Goal: Task Accomplishment & Management: Manage account settings

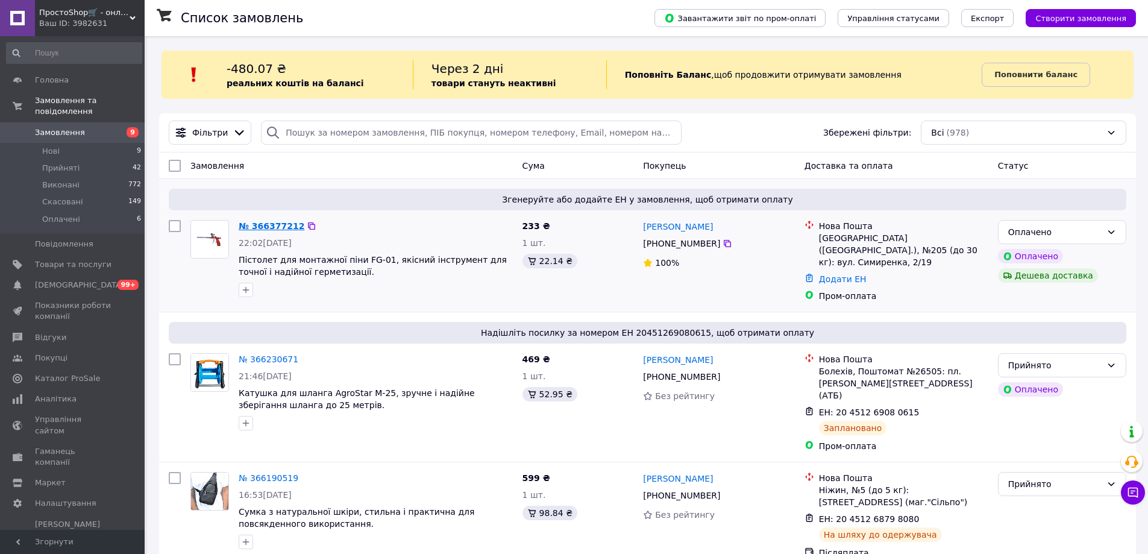
click at [268, 224] on link "№ 366377212" at bounding box center [272, 226] width 66 height 10
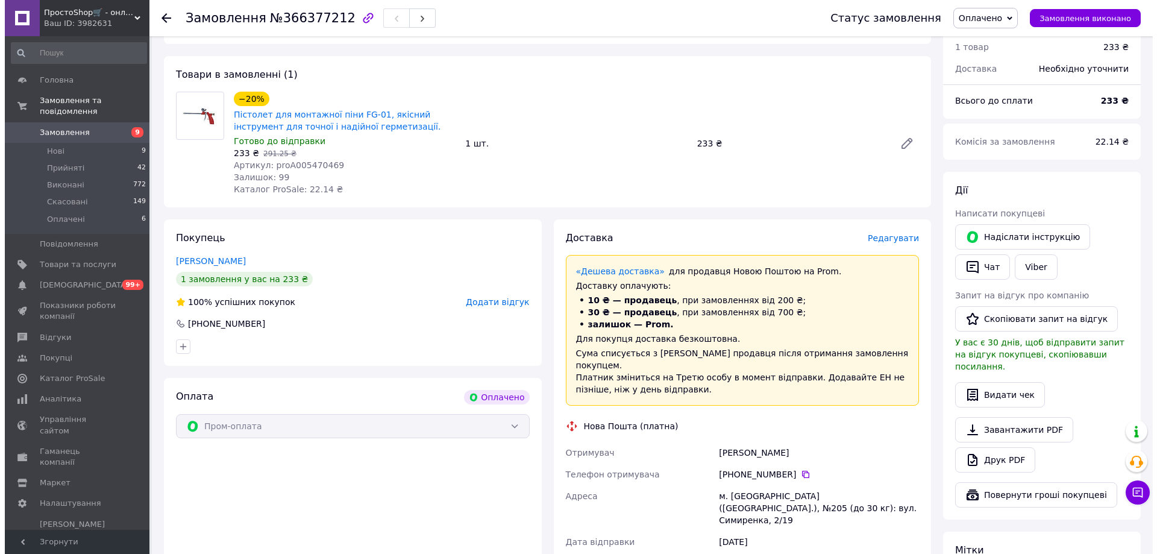
scroll to position [60, 0]
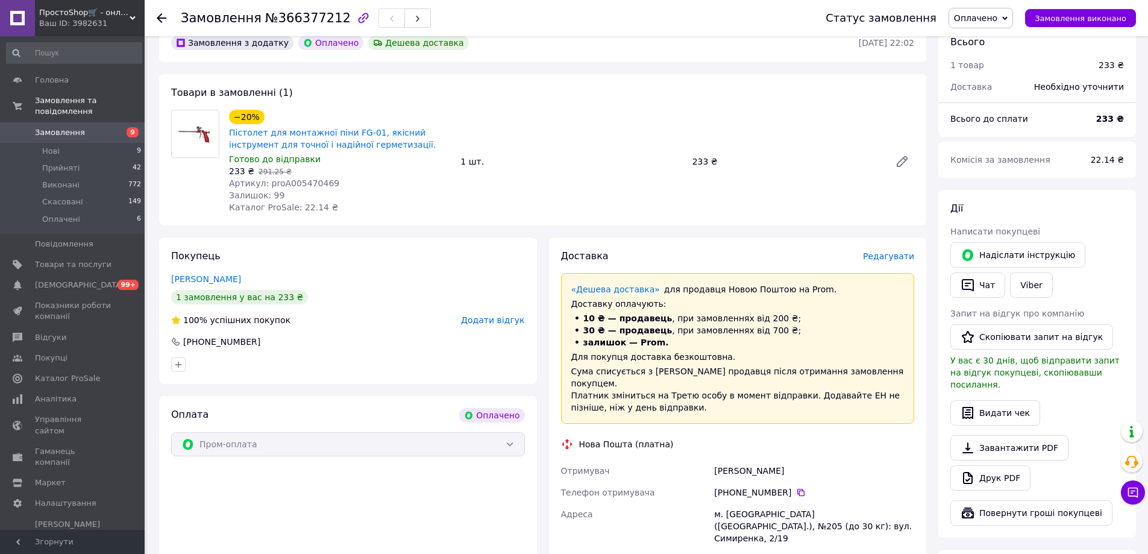
click at [899, 260] on span "Редагувати" at bounding box center [888, 256] width 51 height 10
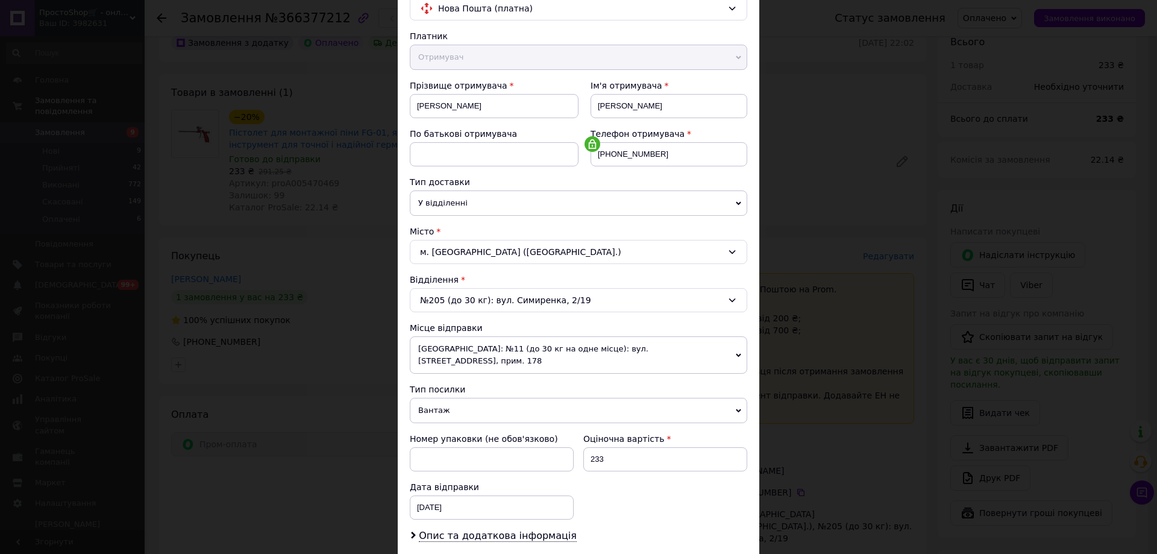
scroll to position [121, 0]
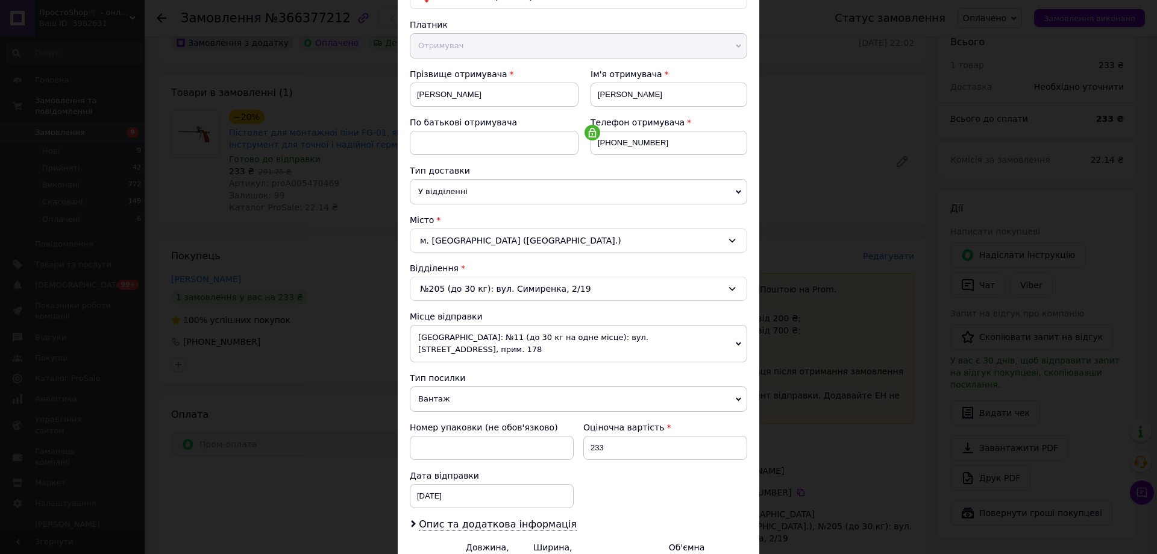
click at [494, 337] on span "[GEOGRAPHIC_DATA]: №11 (до 30 кг на одне місце): вул. [STREET_ADDRESS], прим. 1…" at bounding box center [579, 343] width 338 height 37
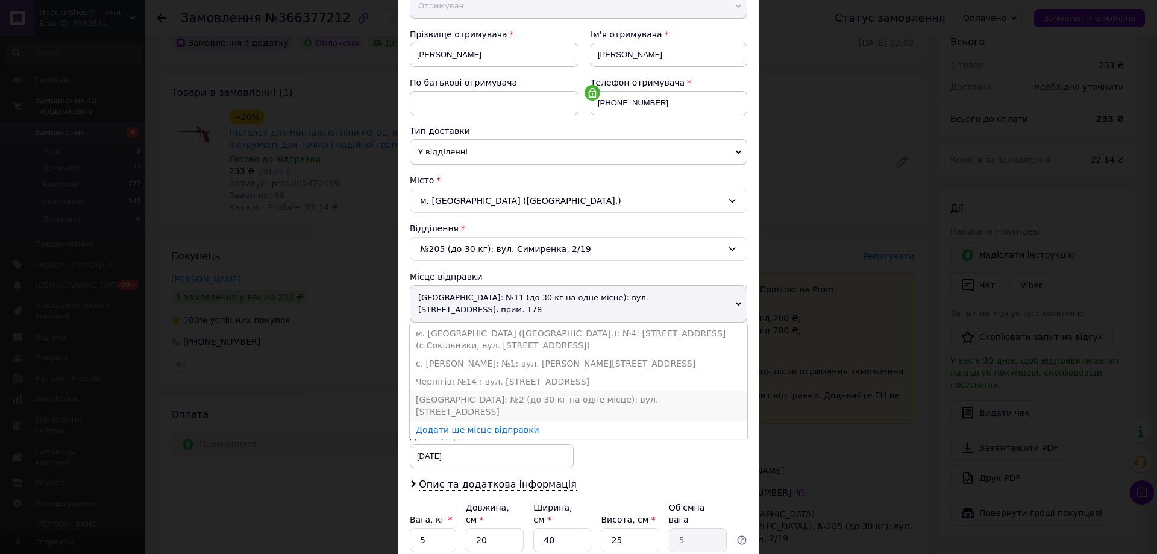
scroll to position [181, 0]
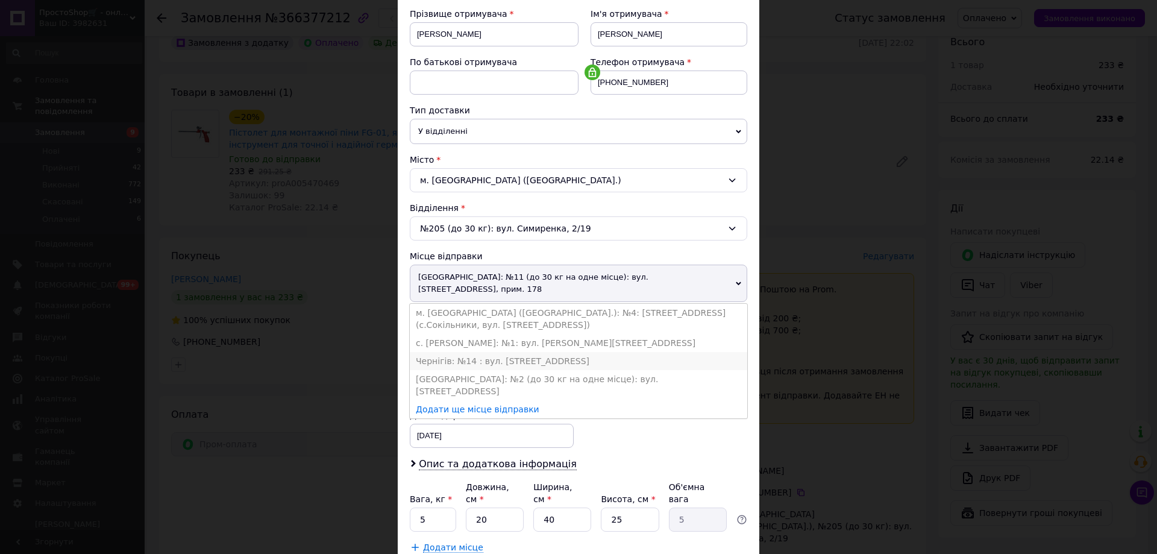
click at [461, 352] on li "Чернігів: №14 : вул. [STREET_ADDRESS]" at bounding box center [579, 361] width 338 height 18
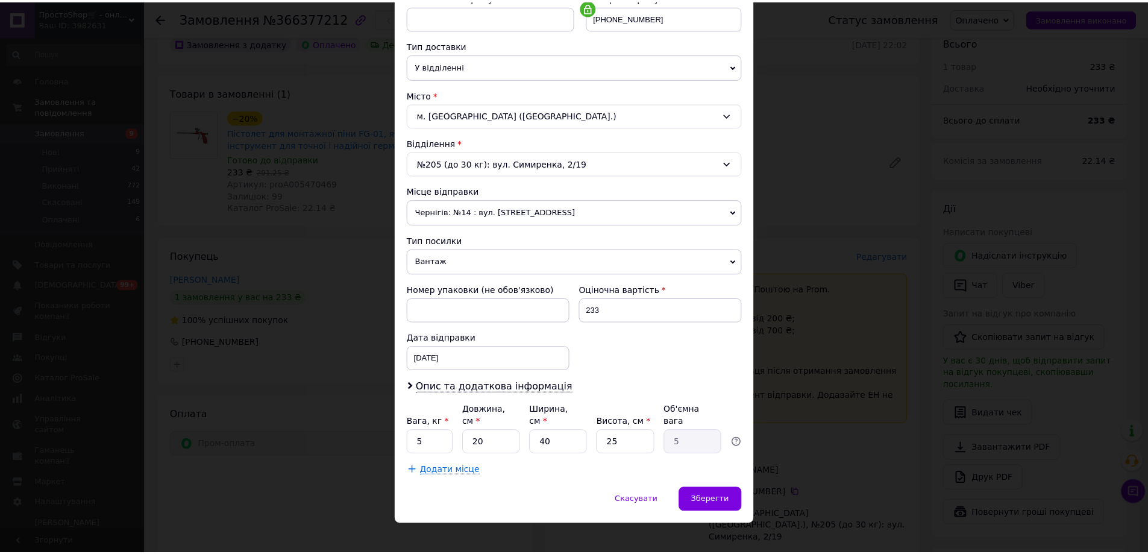
scroll to position [247, 0]
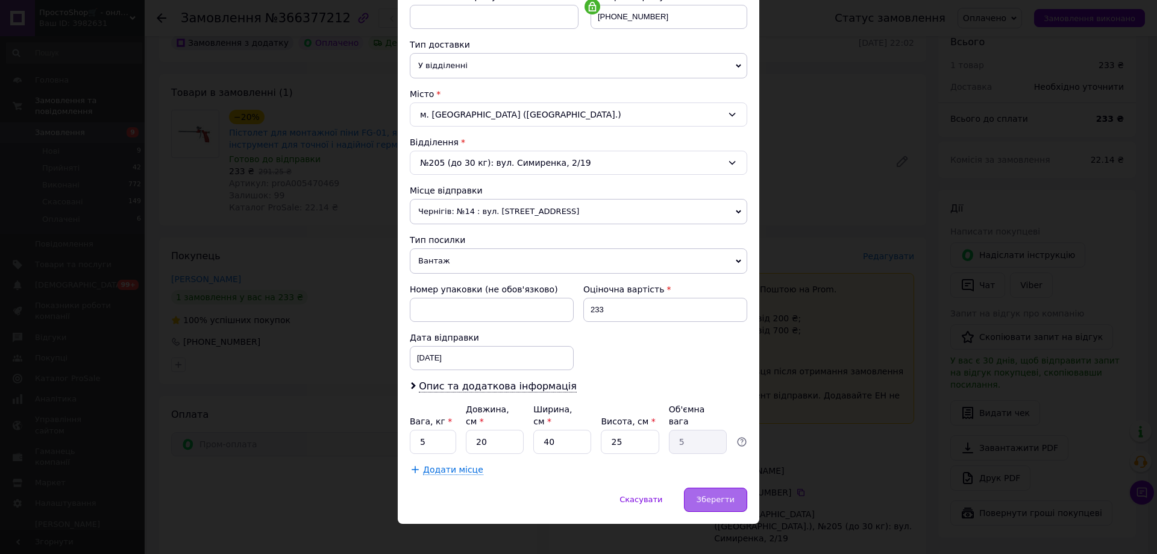
click at [736, 494] on div "Зберегти" at bounding box center [715, 500] width 63 height 24
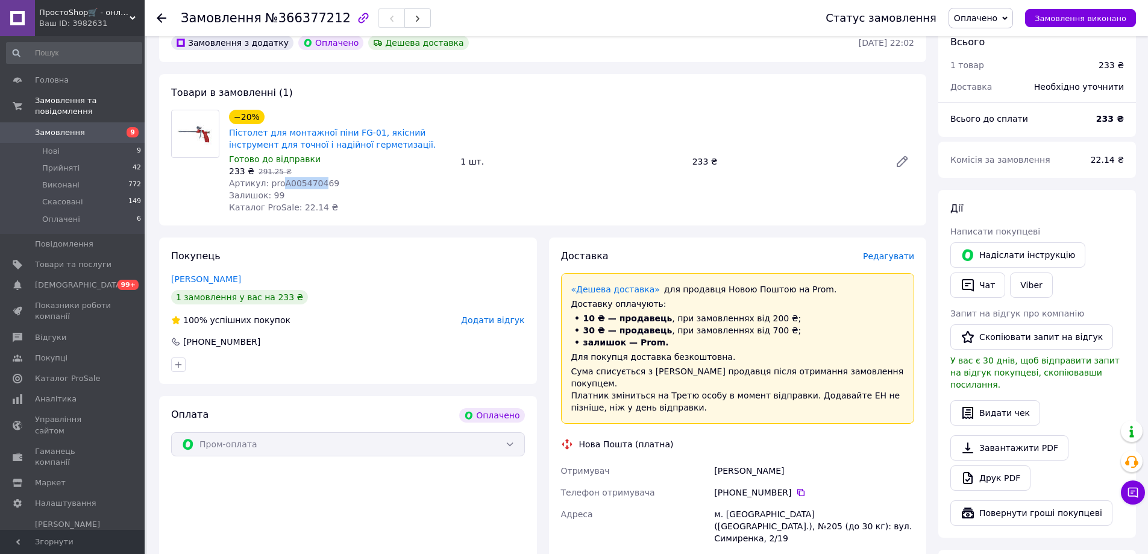
drag, startPoint x: 278, startPoint y: 181, endPoint x: 315, endPoint y: 186, distance: 37.1
click at [315, 186] on span "Артикул: proА005470469" at bounding box center [284, 183] width 110 height 10
copy span "А0054704"
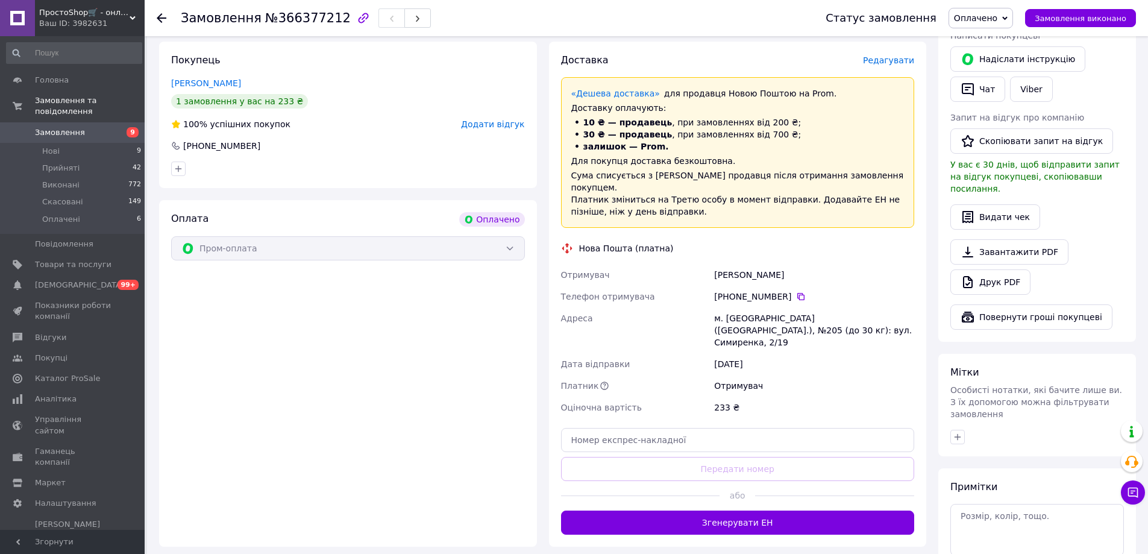
scroll to position [301, 0]
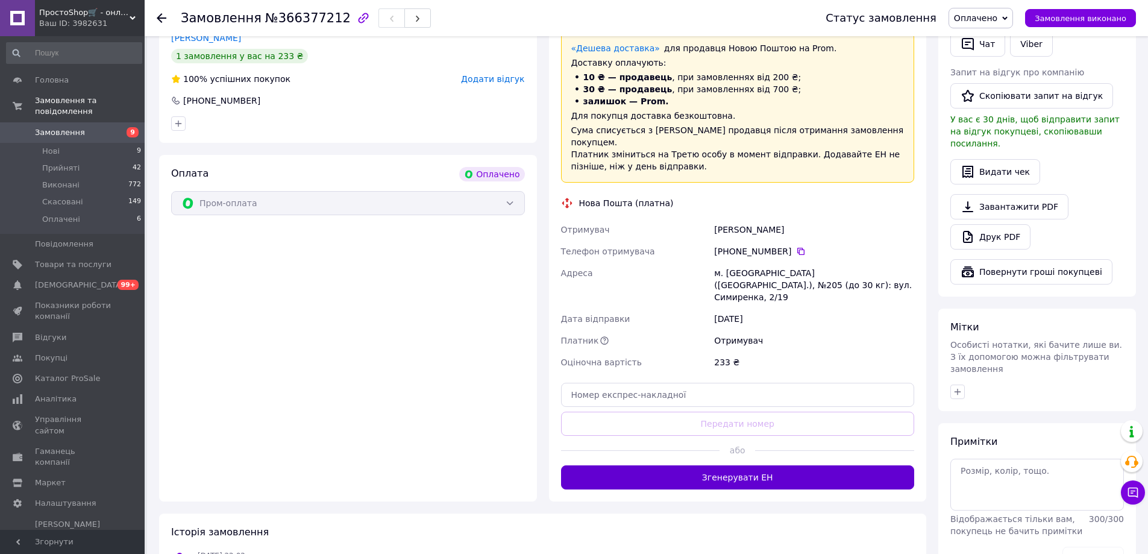
click at [772, 465] on button "Згенерувати ЕН" at bounding box center [738, 477] width 354 height 24
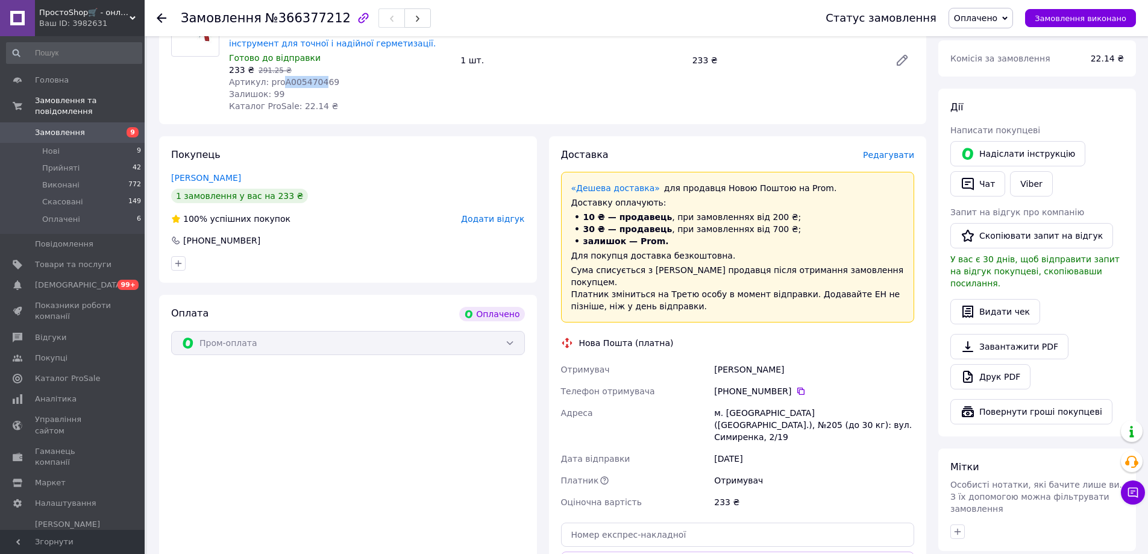
scroll to position [181, 0]
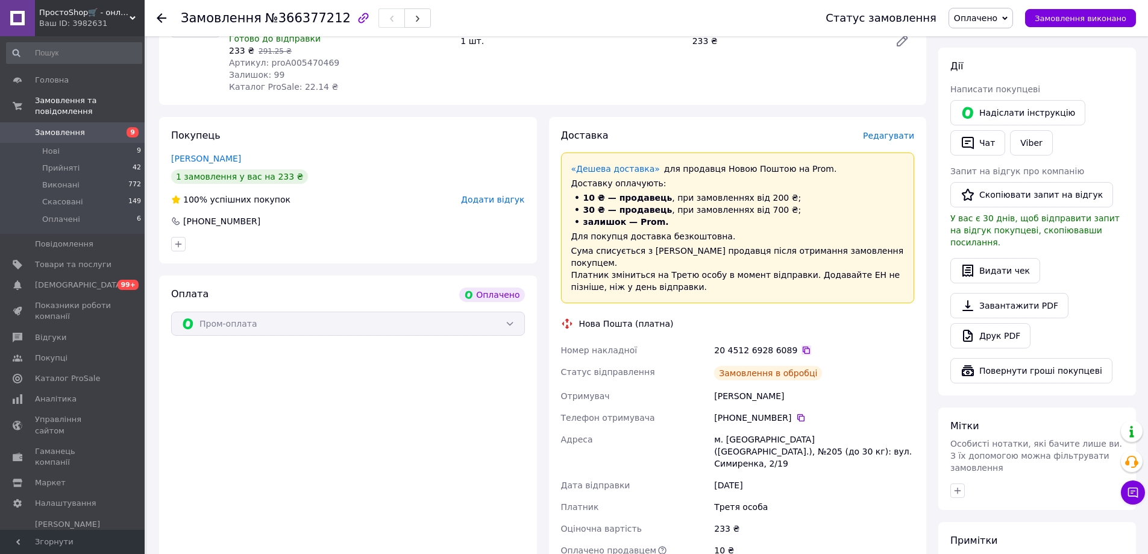
click at [802, 345] on icon at bounding box center [807, 350] width 10 height 10
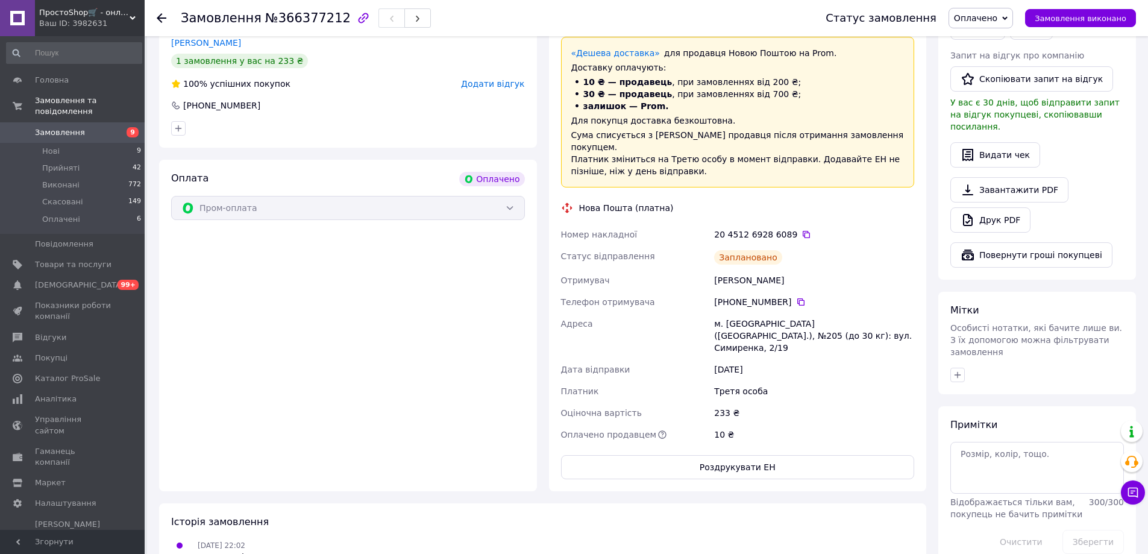
scroll to position [301, 0]
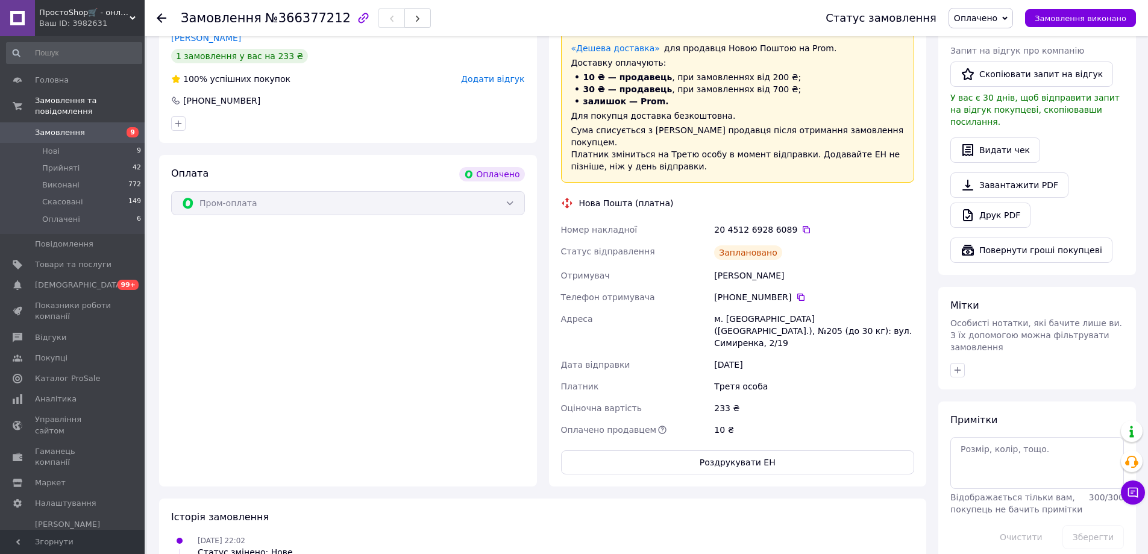
drag, startPoint x: 740, startPoint y: 257, endPoint x: 805, endPoint y: 257, distance: 65.1
click at [805, 257] on div "Номер накладної 20 4512 6928 6089   Статус відправлення Заплановано Отримувач […" at bounding box center [738, 330] width 359 height 222
copy div "Отримувач [PERSON_NAME]"
click at [797, 294] on icon at bounding box center [800, 297] width 7 height 7
click at [803, 226] on icon at bounding box center [806, 229] width 7 height 7
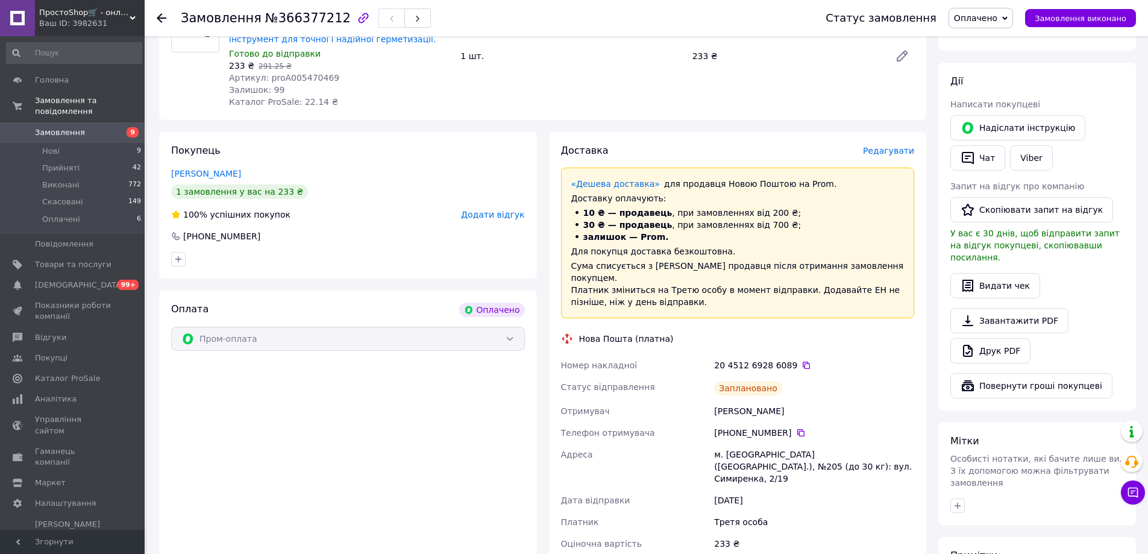
scroll to position [0, 0]
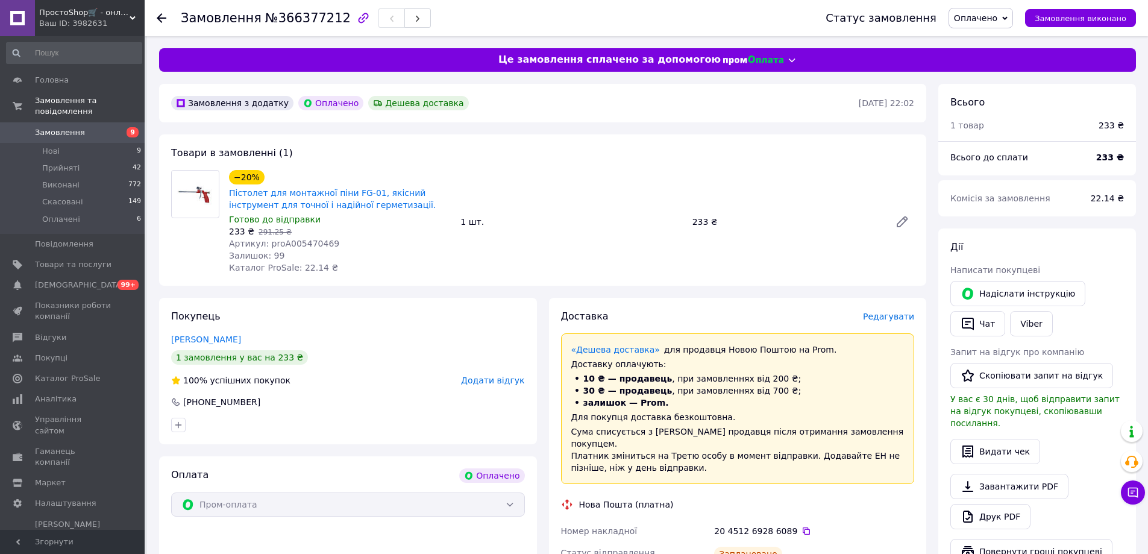
click at [100, 127] on span "Замовлення" at bounding box center [73, 132] width 77 height 11
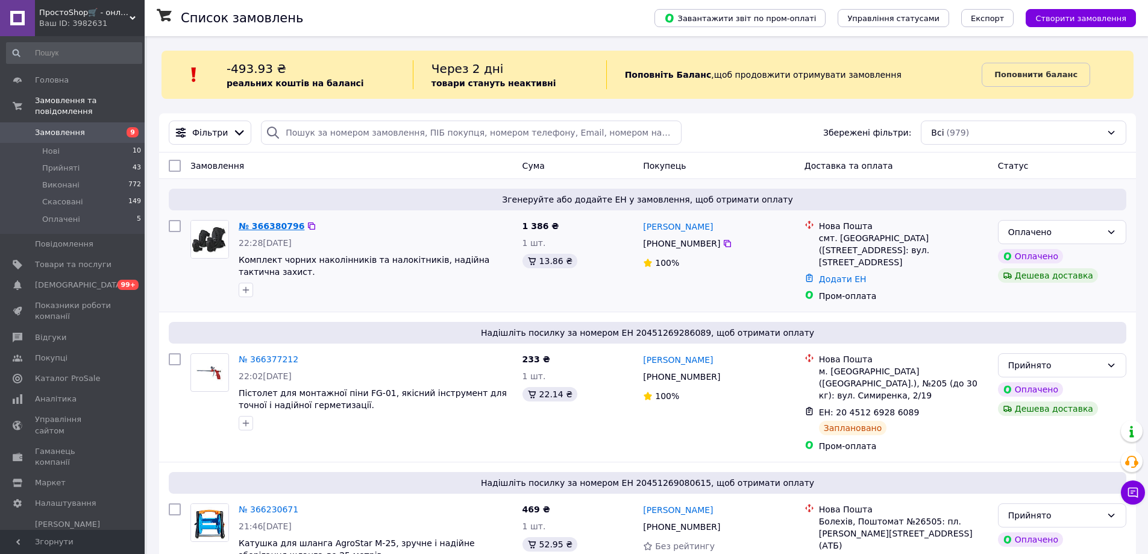
click at [274, 221] on link "№ 366380796" at bounding box center [272, 226] width 66 height 10
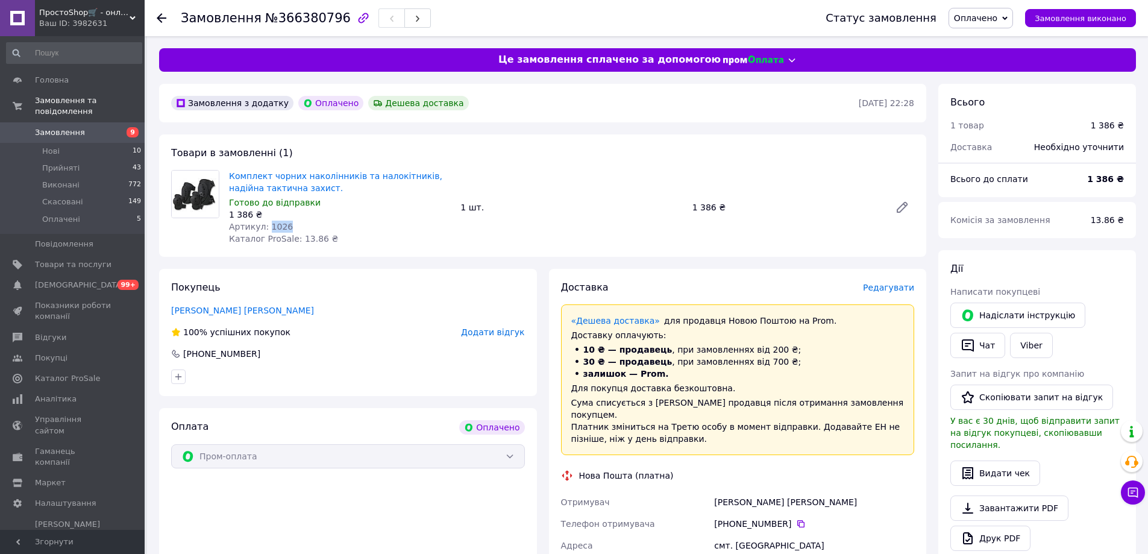
drag, startPoint x: 281, startPoint y: 226, endPoint x: 265, endPoint y: 224, distance: 15.9
click at [265, 224] on div "Артикул: 1026" at bounding box center [340, 227] width 222 height 12
copy span "1026"
click at [597, 181] on div "Комплект чорних наколінників та налокітників, надійна тактична захист. Готово д…" at bounding box center [571, 208] width 695 height 80
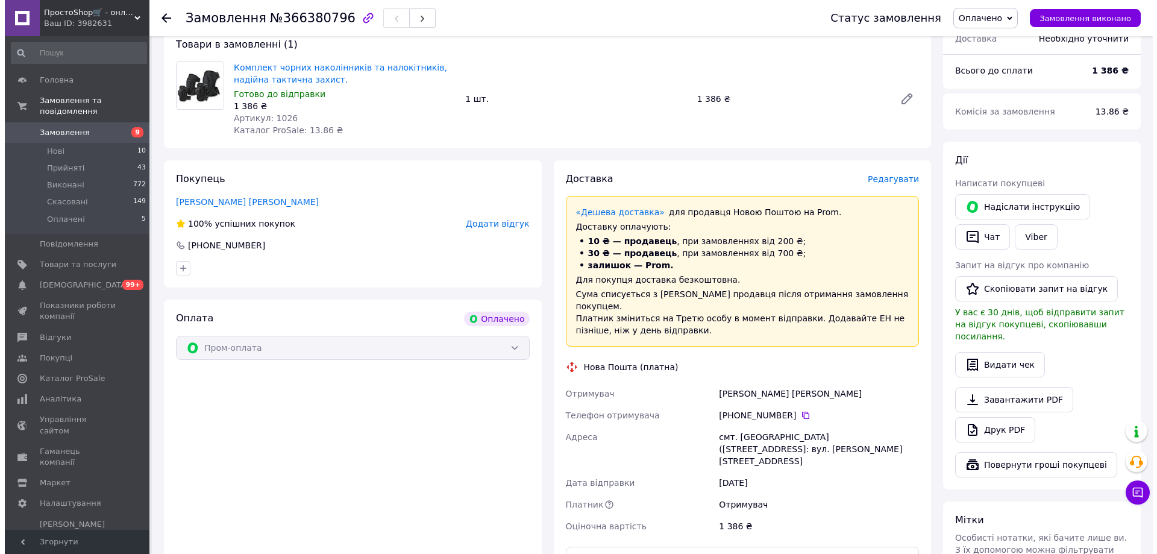
scroll to position [108, 0]
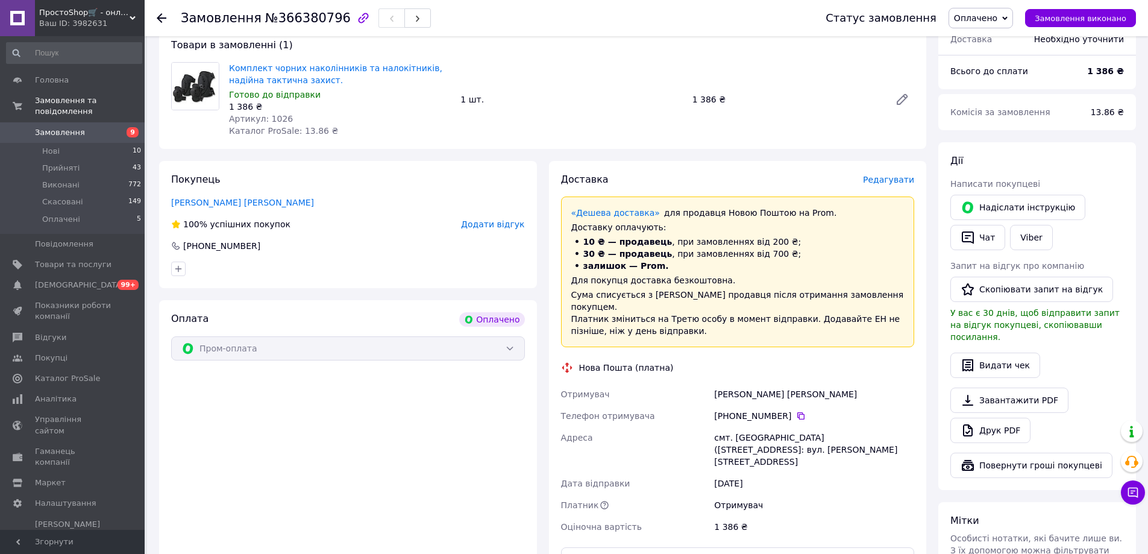
click at [909, 187] on div "Доставка Редагувати «Дешева доставка»   для продавця [GEOGRAPHIC_DATA] на Prom.…" at bounding box center [738, 413] width 354 height 481
click at [904, 175] on span "Редагувати" at bounding box center [888, 180] width 51 height 10
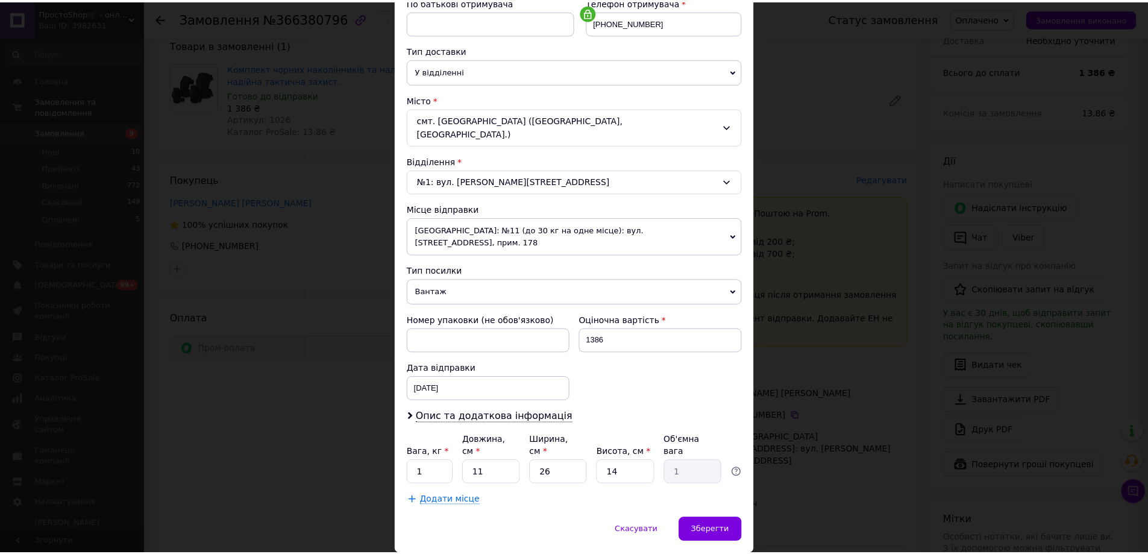
scroll to position [0, 0]
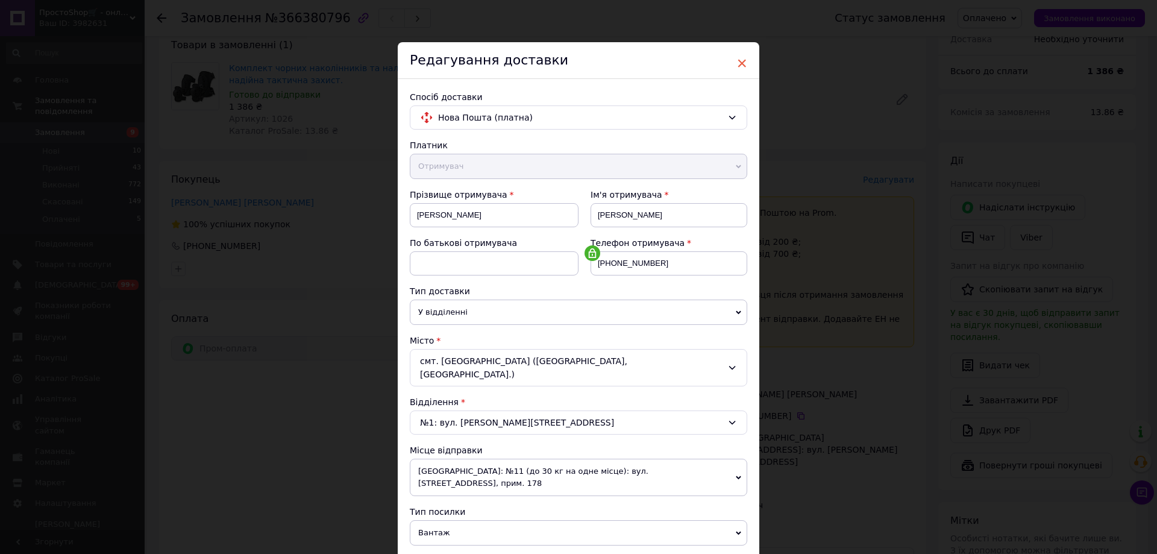
click at [743, 57] on span "×" at bounding box center [742, 63] width 11 height 20
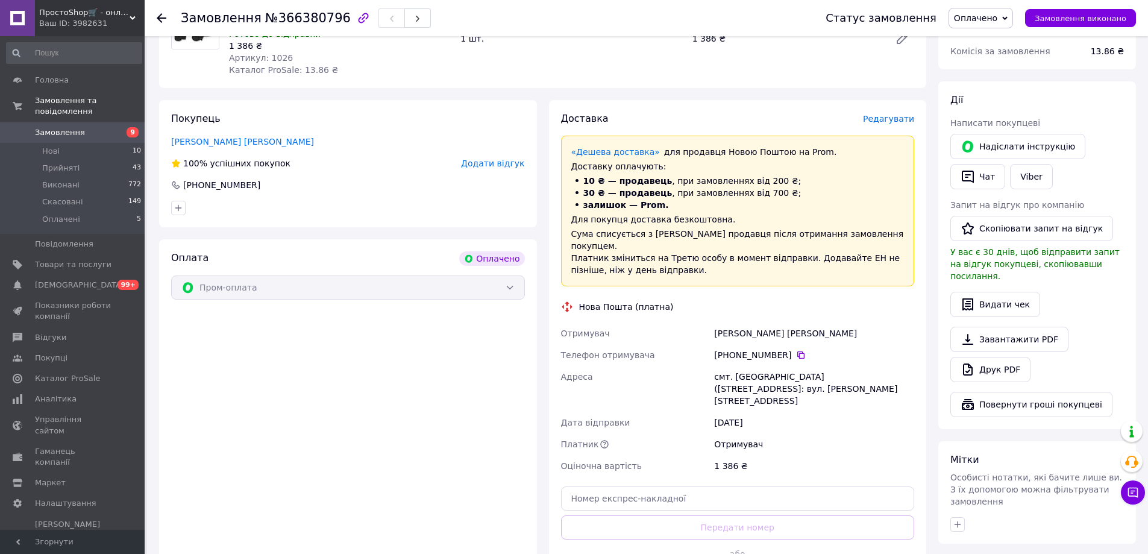
scroll to position [349, 0]
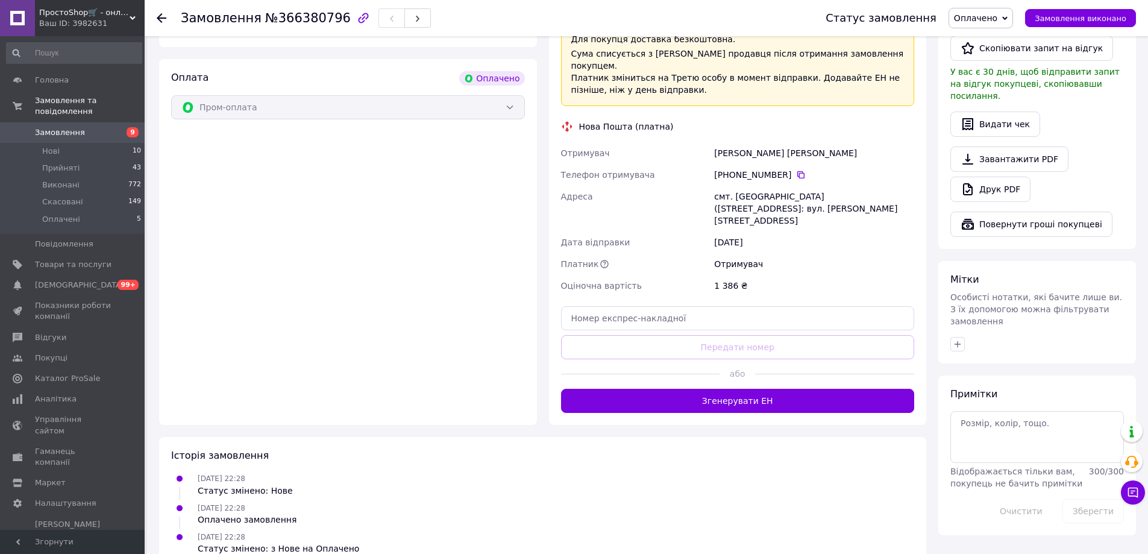
click at [790, 389] on button "Згенерувати ЕН" at bounding box center [738, 401] width 354 height 24
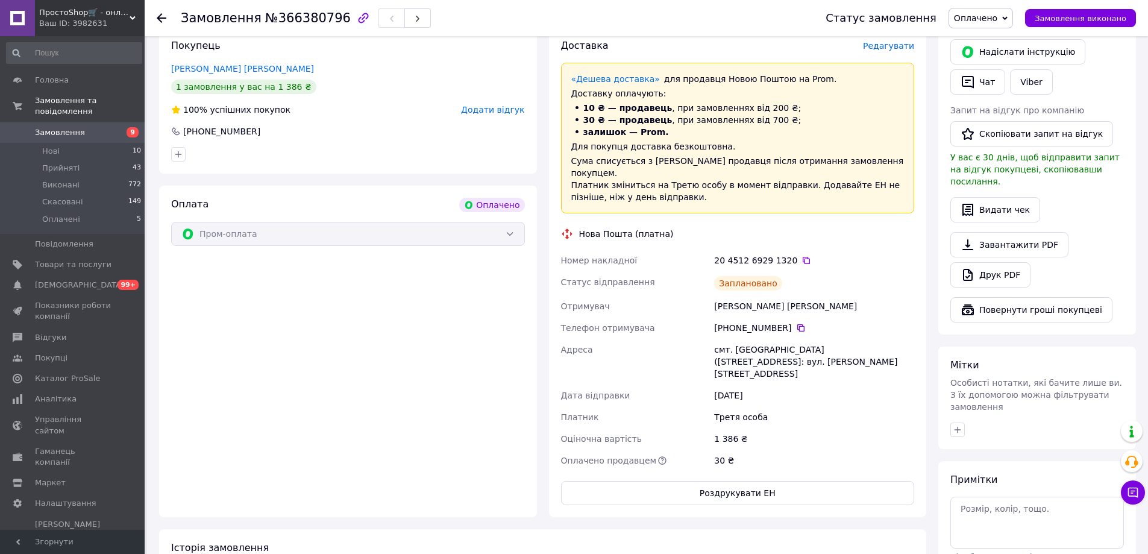
scroll to position [248, 0]
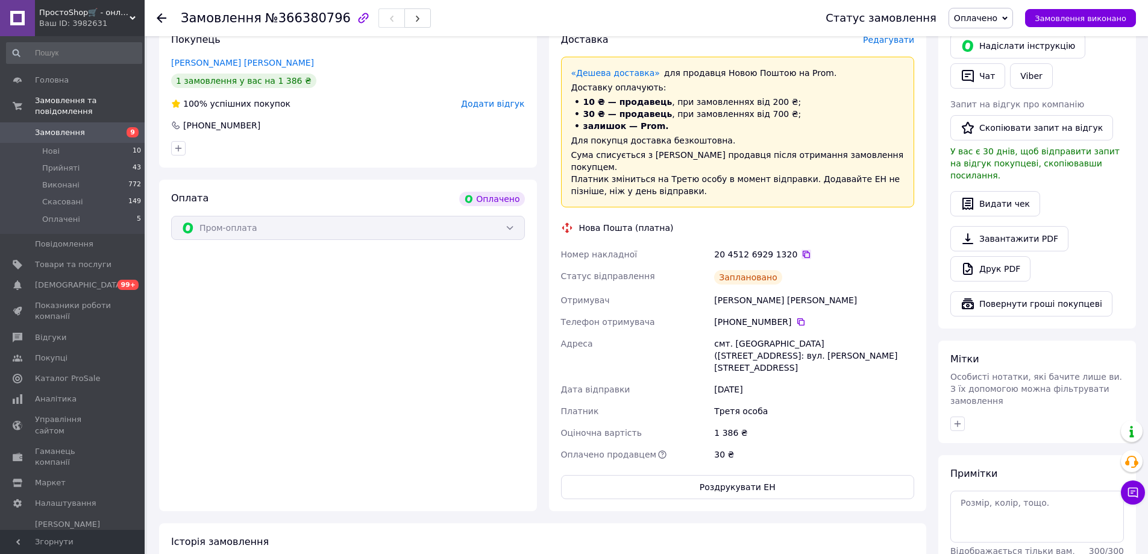
click at [802, 250] on icon at bounding box center [807, 255] width 10 height 10
drag, startPoint x: 731, startPoint y: 329, endPoint x: 763, endPoint y: 330, distance: 32.0
click at [763, 333] on div "смт. [GEOGRAPHIC_DATA] ([STREET_ADDRESS]: вул. [PERSON_NAME][STREET_ADDRESS]" at bounding box center [814, 356] width 205 height 46
copy div "Рокитне"
drag, startPoint x: 746, startPoint y: 287, endPoint x: 793, endPoint y: 288, distance: 47.6
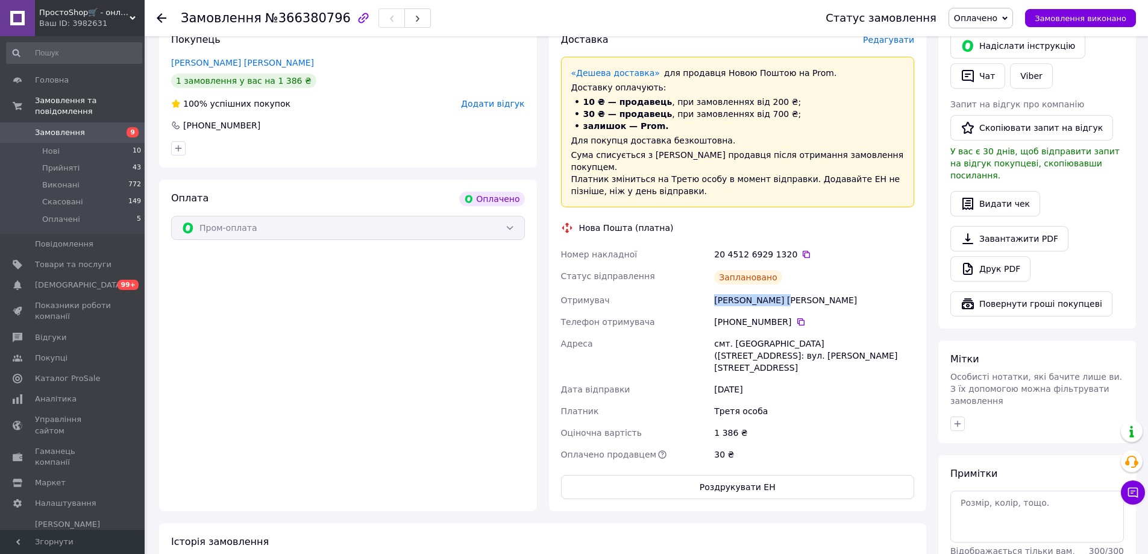
click at [793, 288] on div "Номер накладної 20 4512 6929 1320   Статус відправлення Заплановано Отримувач Д…" at bounding box center [738, 355] width 359 height 222
copy div "Отримувач [PERSON_NAME] [PERSON_NAME]"
drag, startPoint x: 794, startPoint y: 313, endPoint x: 802, endPoint y: 307, distance: 10.3
click at [796, 317] on icon at bounding box center [801, 322] width 10 height 10
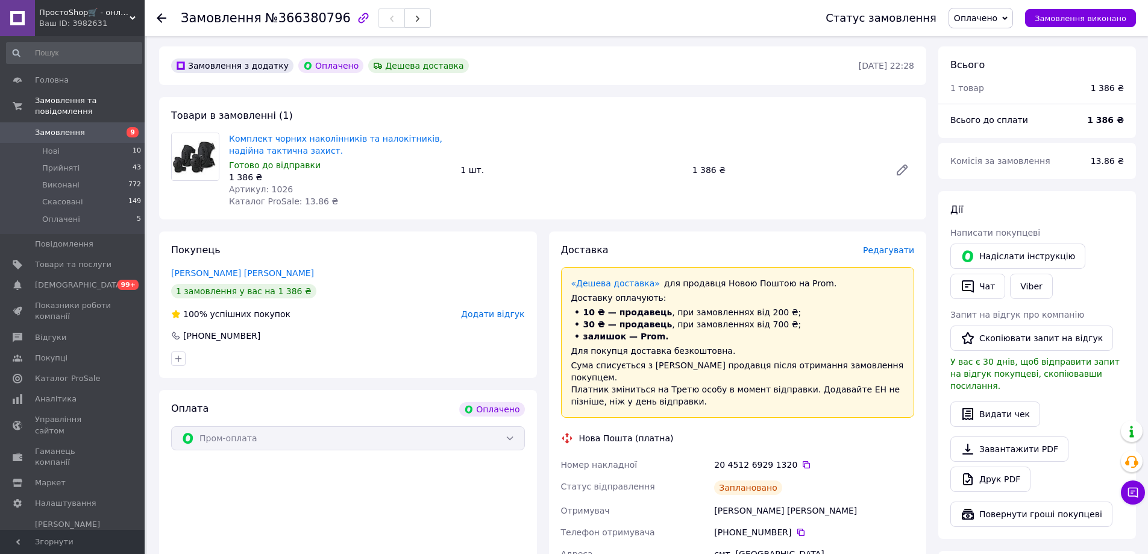
scroll to position [0, 0]
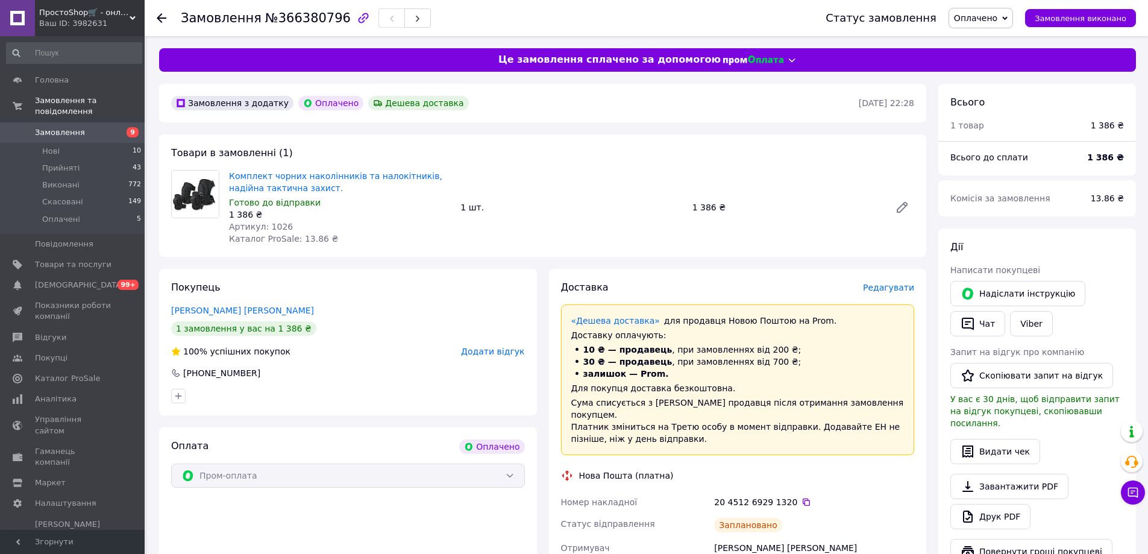
click at [101, 127] on span "Замовлення" at bounding box center [73, 132] width 77 height 11
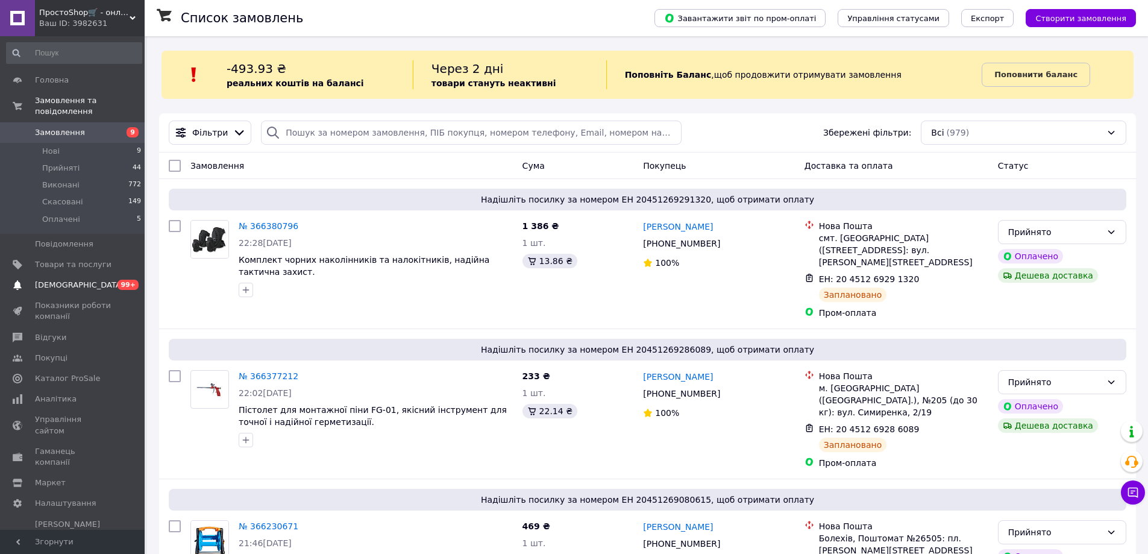
click at [75, 280] on span "[DEMOGRAPHIC_DATA]" at bounding box center [79, 285] width 89 height 11
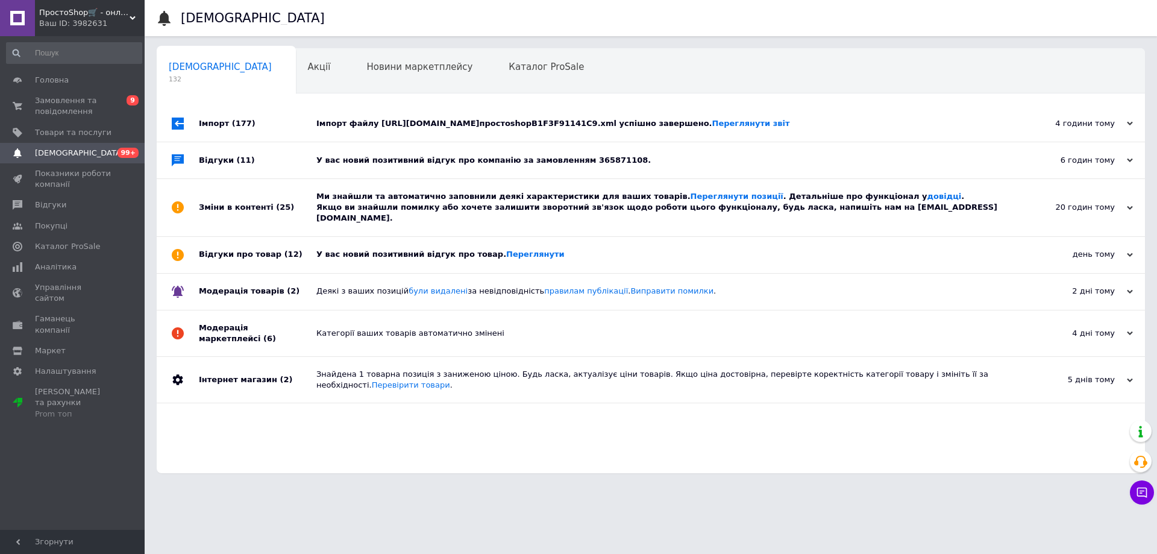
click at [649, 156] on div "У вас новий позитивний відгук про компанію за замовленням 365871108." at bounding box center [664, 160] width 696 height 11
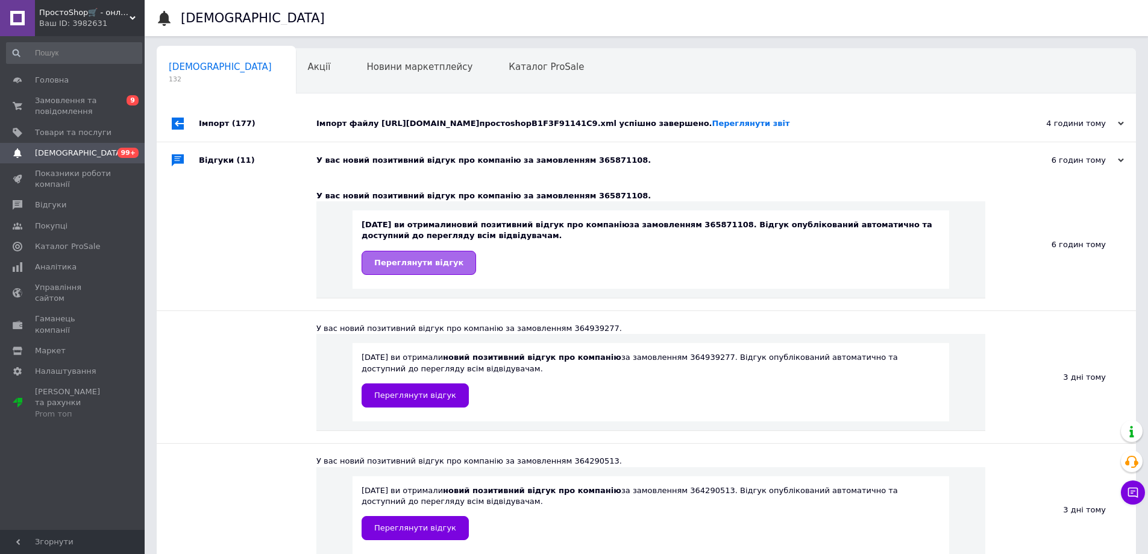
click at [436, 257] on link "Переглянути відгук" at bounding box center [419, 263] width 115 height 24
